Goal: Navigation & Orientation: Find specific page/section

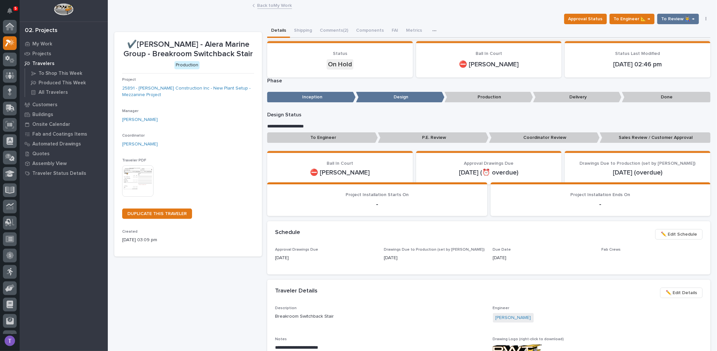
scroll to position [16, 0]
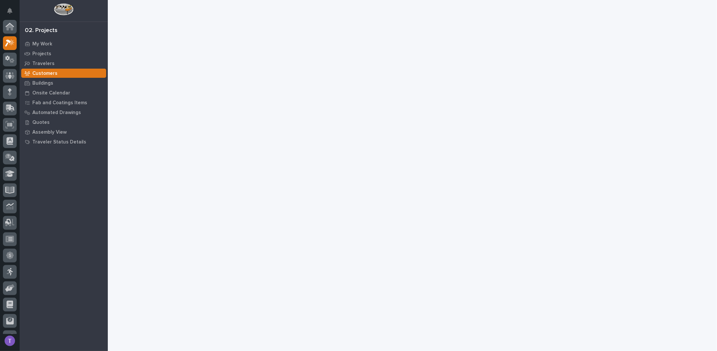
scroll to position [16, 0]
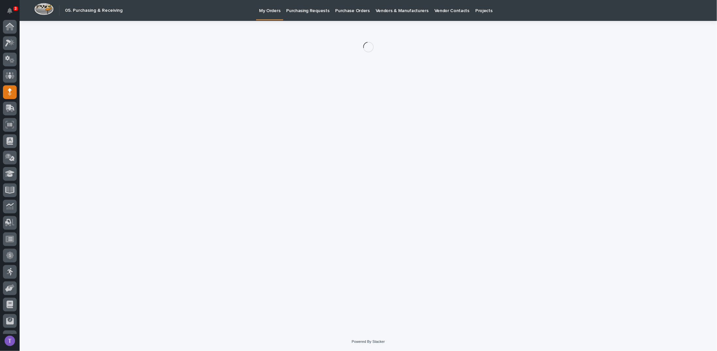
scroll to position [29, 0]
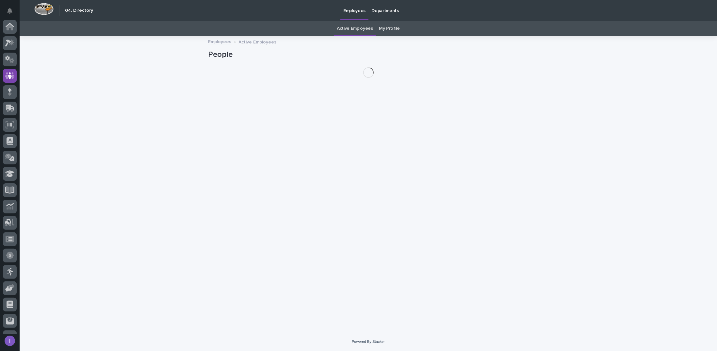
scroll to position [29, 0]
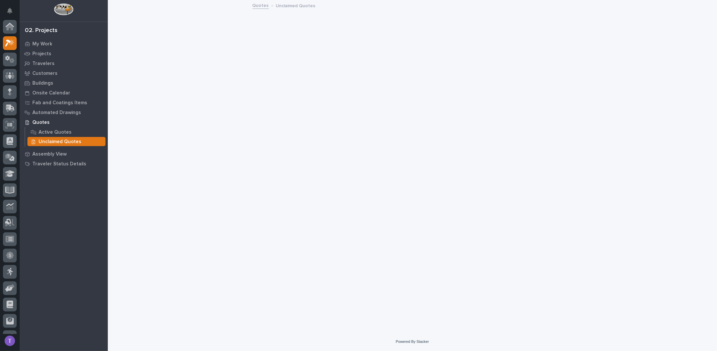
scroll to position [16, 0]
